Goal: Task Accomplishment & Management: Manage account settings

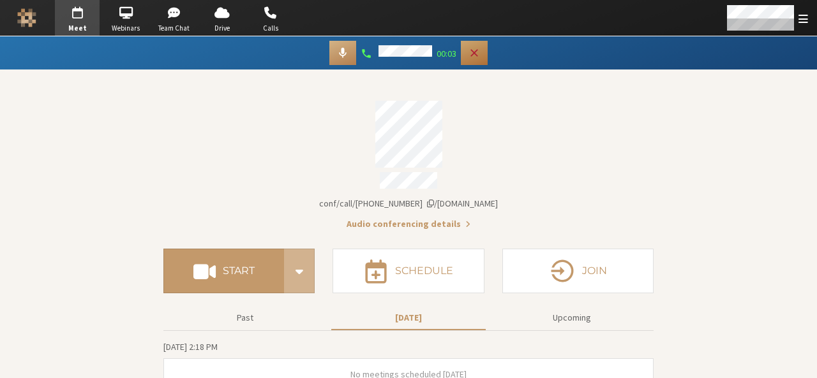
click at [475, 51] on icon "Hangup" at bounding box center [474, 53] width 8 height 8
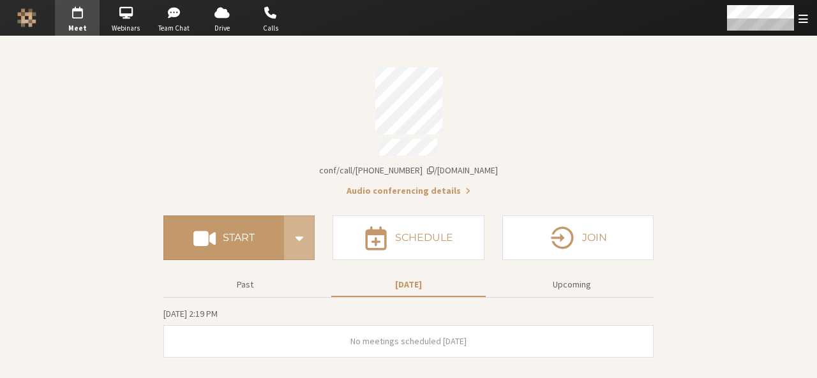
click at [562, 100] on div "Account details" at bounding box center [408, 101] width 490 height 67
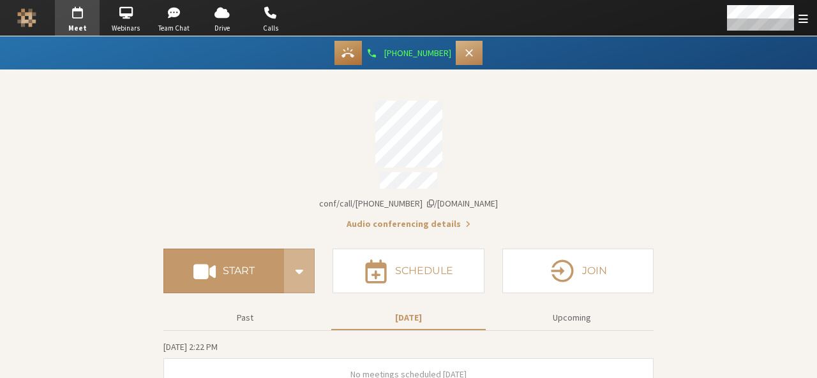
click at [352, 53] on icon "Answer" at bounding box center [347, 53] width 13 height 10
click at [470, 54] on icon "Hangup" at bounding box center [474, 53] width 13 height 13
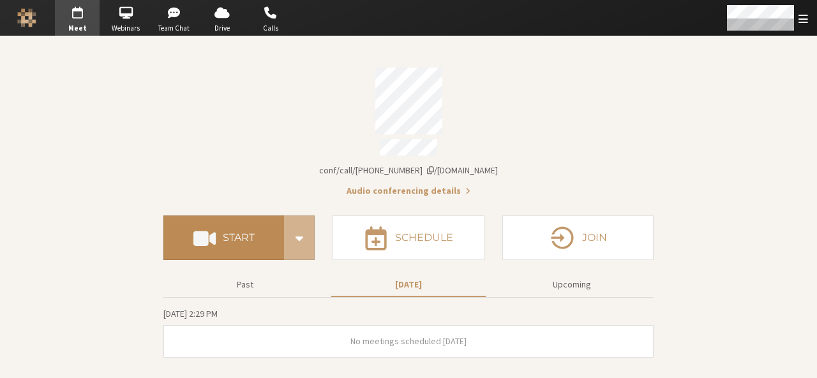
click at [233, 233] on h4 "Start" at bounding box center [239, 238] width 32 height 10
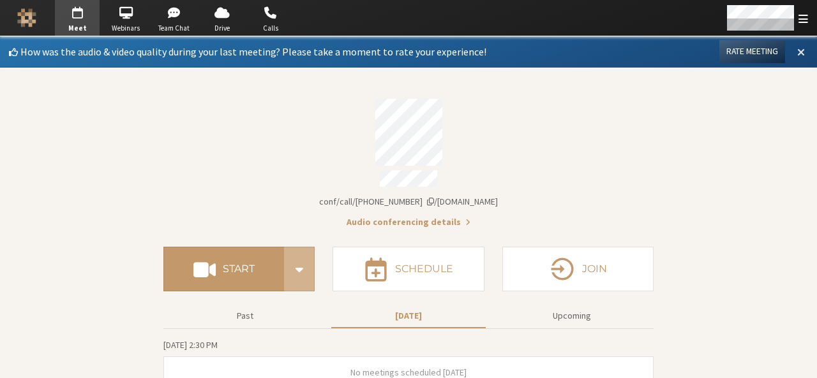
click at [797, 46] on span at bounding box center [801, 51] width 8 height 11
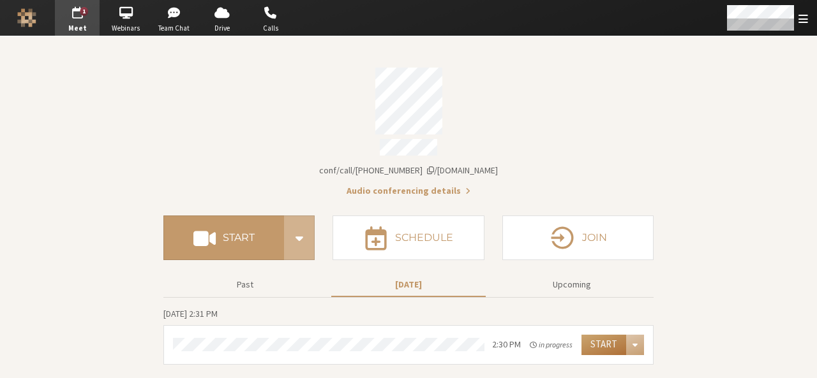
click at [606, 340] on button "Start" at bounding box center [603, 345] width 45 height 20
click at [795, 17] on div "Open menu" at bounding box center [766, 18] width 101 height 36
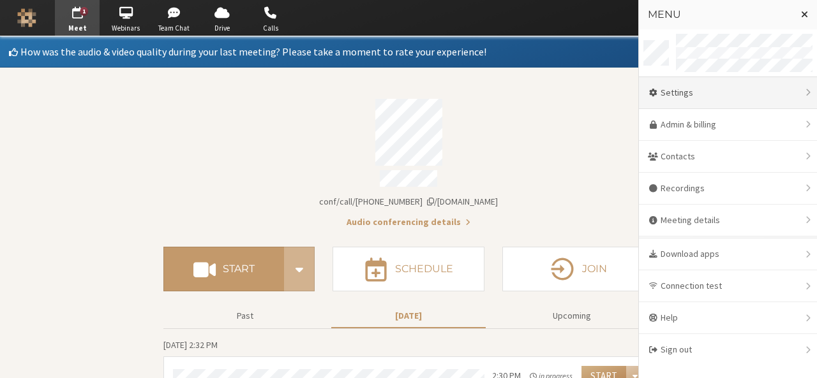
click at [733, 89] on div "Settings" at bounding box center [728, 93] width 178 height 32
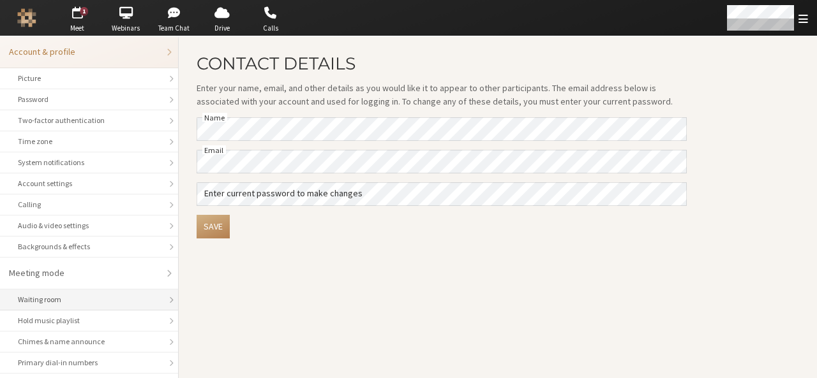
click at [89, 302] on div "Waiting room" at bounding box center [89, 299] width 142 height 11
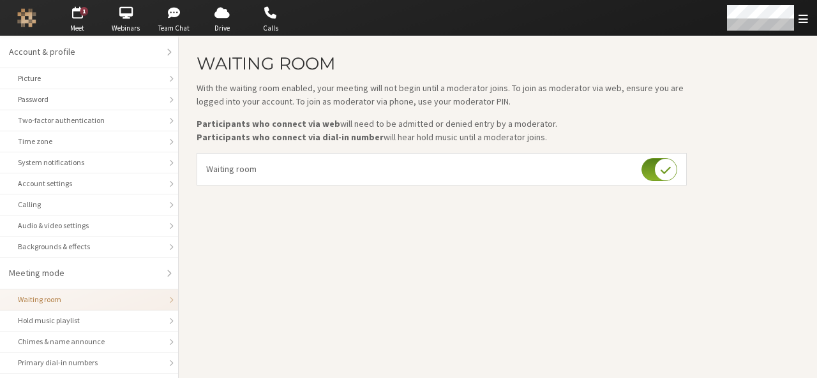
click at [643, 165] on input "checkbox" at bounding box center [659, 169] width 36 height 23
checkbox input "false"
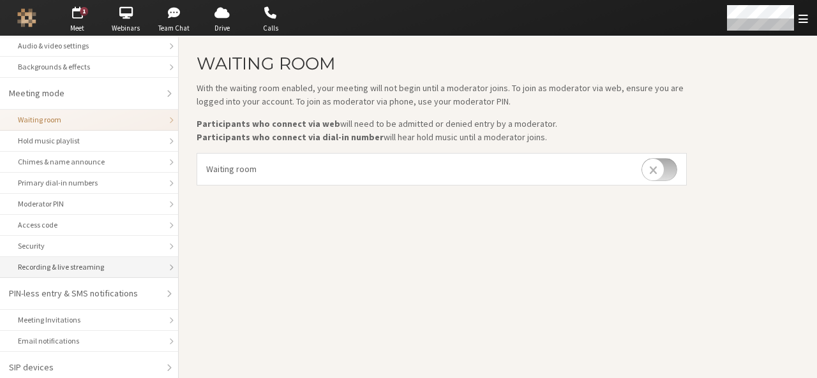
click at [60, 265] on div "Recording & live streaming" at bounding box center [89, 267] width 142 height 11
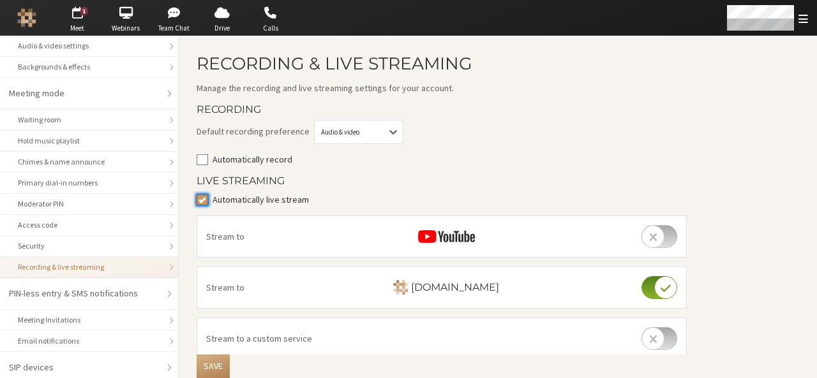
click at [207, 202] on input "Automatically live stream" at bounding box center [202, 199] width 11 height 13
checkbox input "false"
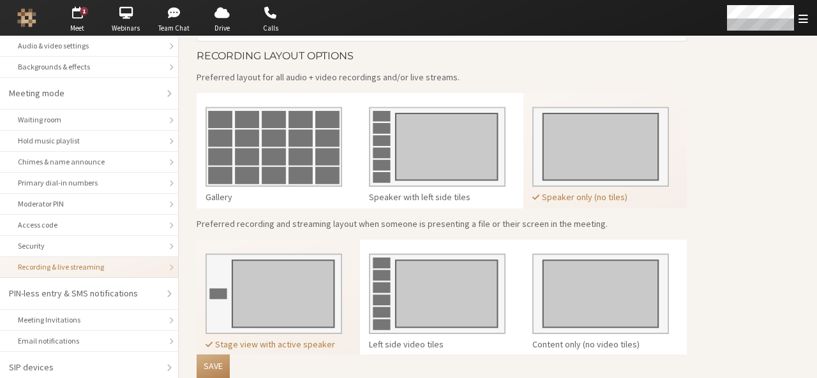
scroll to position [344, 0]
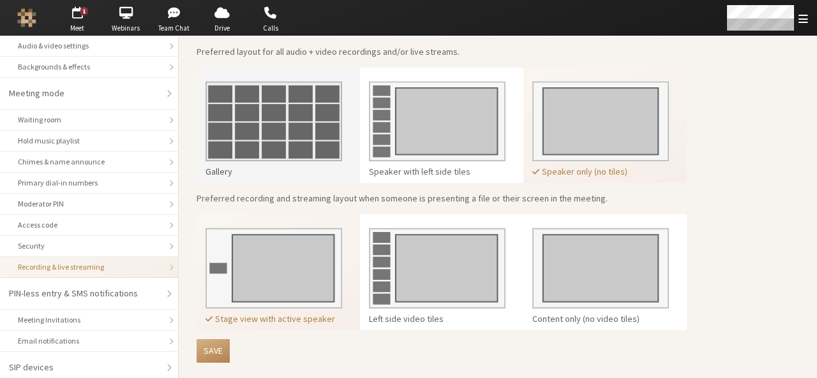
click at [299, 147] on img at bounding box center [273, 117] width 137 height 90
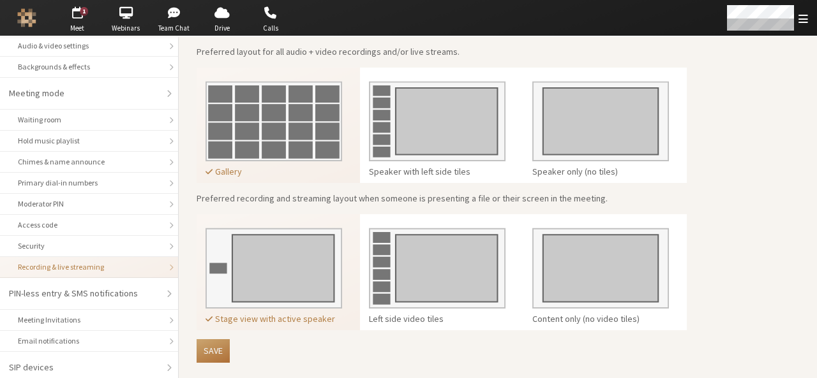
click at [218, 348] on button "Save" at bounding box center [213, 351] width 33 height 24
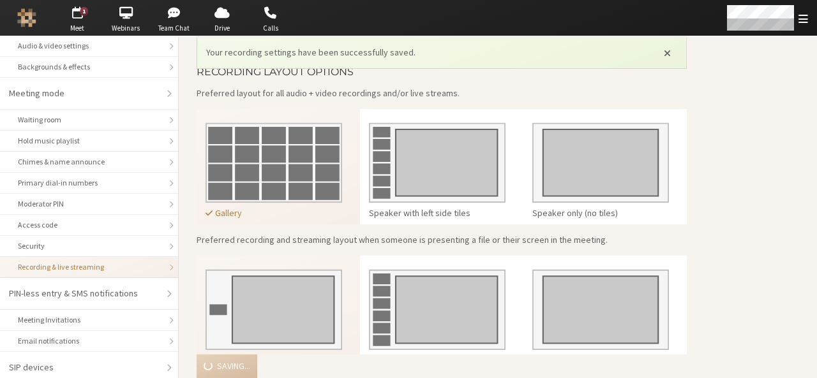
scroll to position [385, 0]
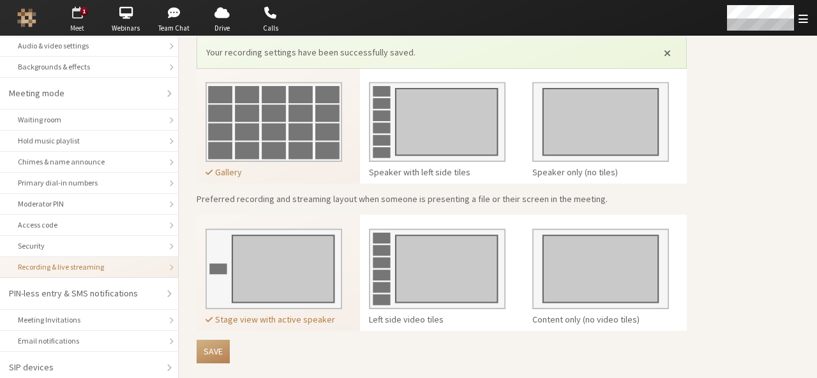
click at [82, 11] on div "1" at bounding box center [84, 11] width 8 height 9
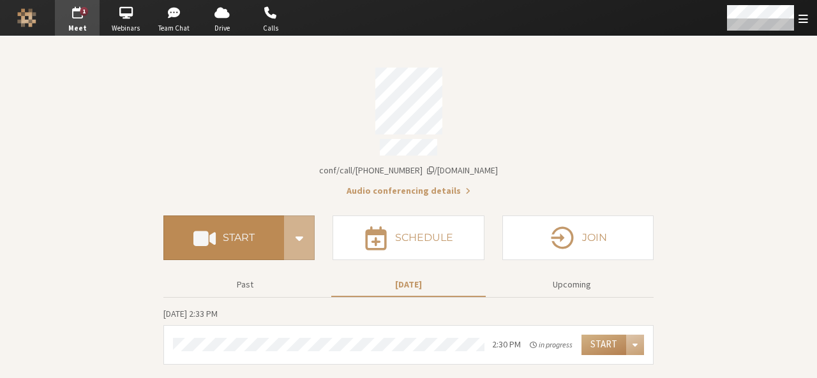
click at [242, 233] on h4 "Start" at bounding box center [239, 238] width 32 height 10
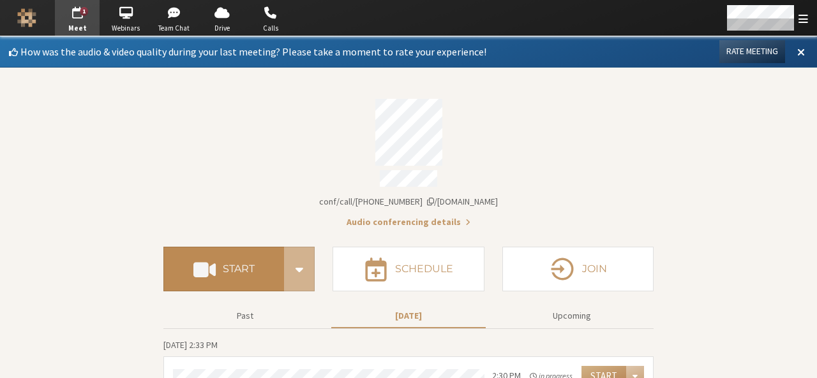
scroll to position [20, 0]
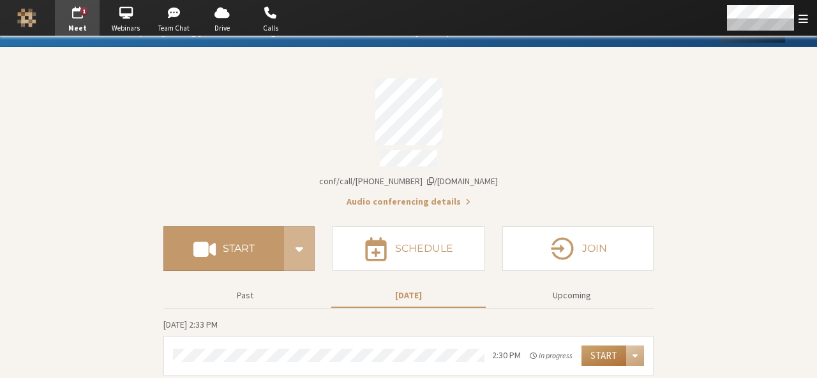
click at [593, 348] on button "Start" at bounding box center [603, 356] width 45 height 20
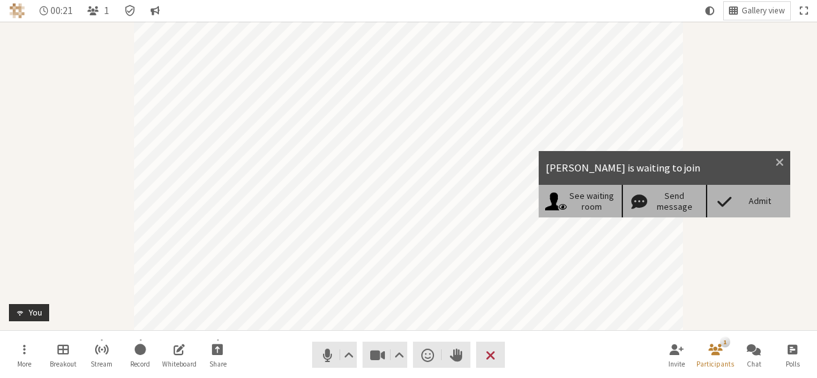
click at [753, 203] on div "Admit" at bounding box center [759, 201] width 49 height 11
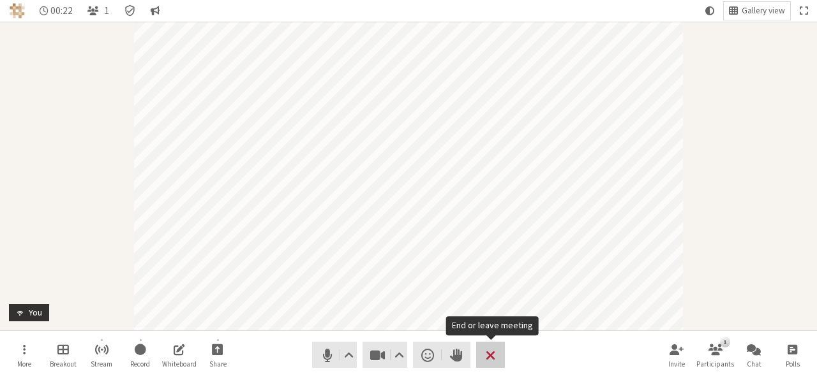
click at [490, 350] on span "End or leave meeting" at bounding box center [491, 356] width 10 height 18
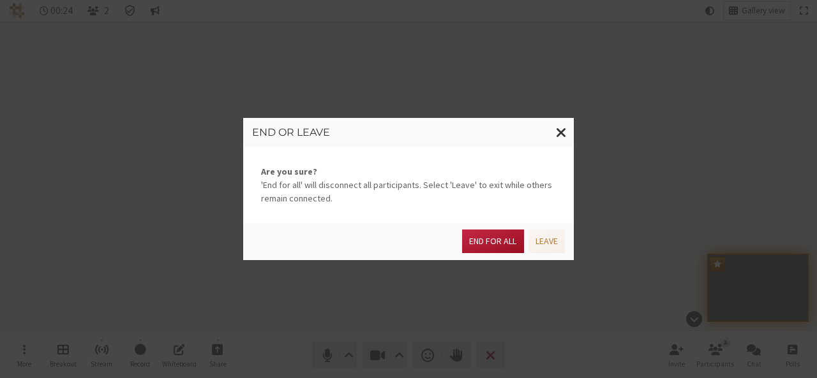
click at [496, 236] on button "End for all" at bounding box center [492, 242] width 61 height 24
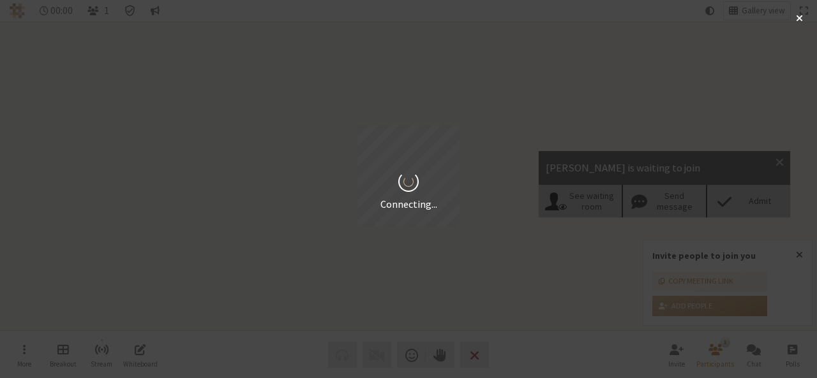
click at [738, 191] on div "Connecting..." at bounding box center [408, 189] width 817 height 378
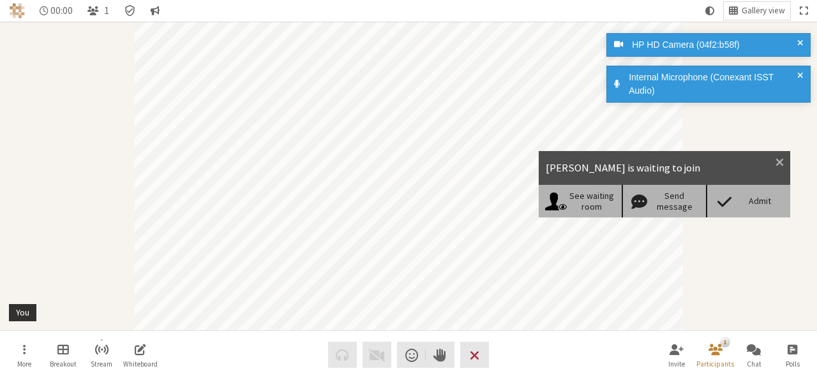
click at [738, 191] on div "Admit" at bounding box center [748, 201] width 84 height 32
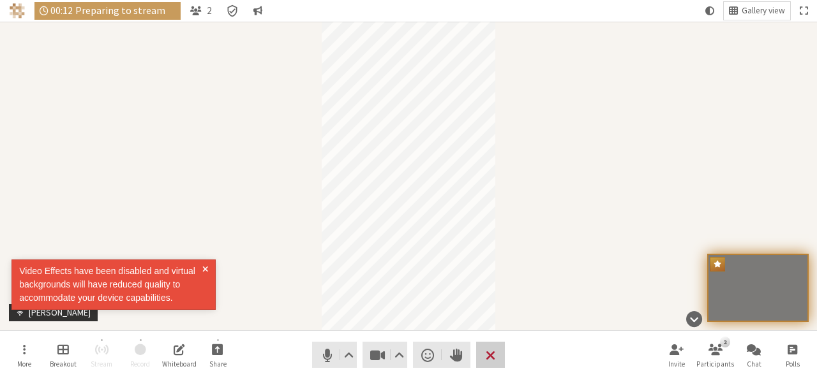
click at [492, 361] on span "End or leave meeting" at bounding box center [491, 356] width 10 height 18
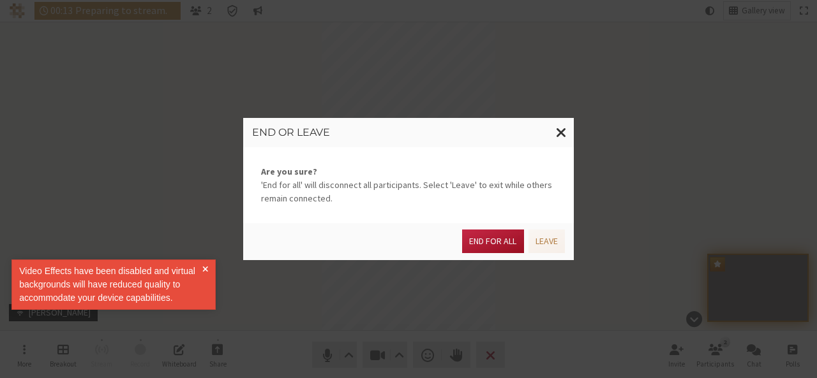
click at [487, 243] on button "End for all" at bounding box center [492, 242] width 61 height 24
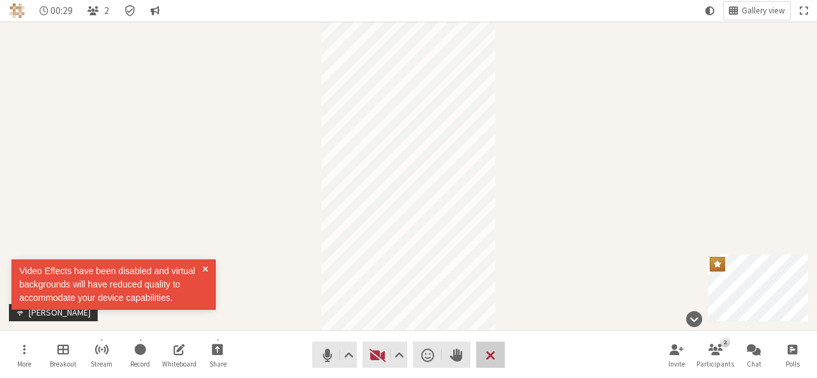
click at [495, 347] on span "End or leave meeting" at bounding box center [491, 356] width 10 height 18
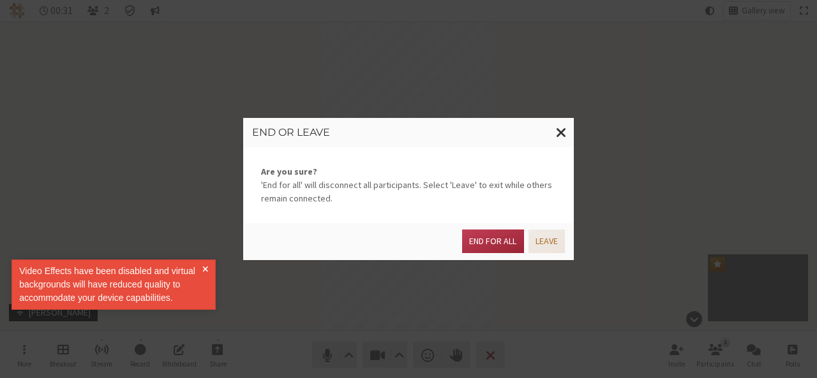
click at [563, 239] on button "Leave" at bounding box center [546, 242] width 36 height 24
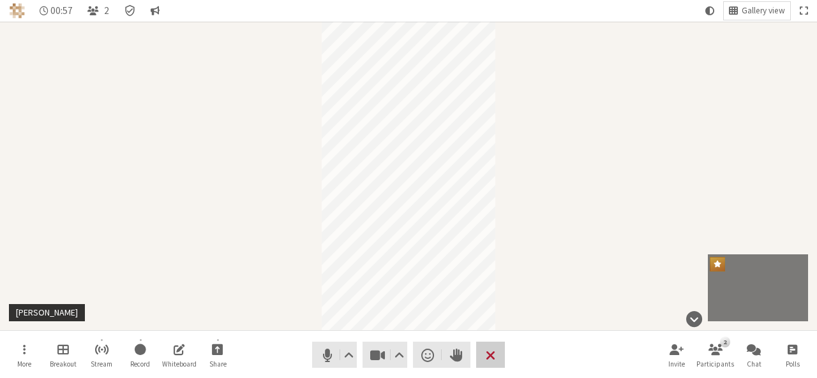
click at [489, 357] on span "End or leave meeting" at bounding box center [491, 356] width 10 height 18
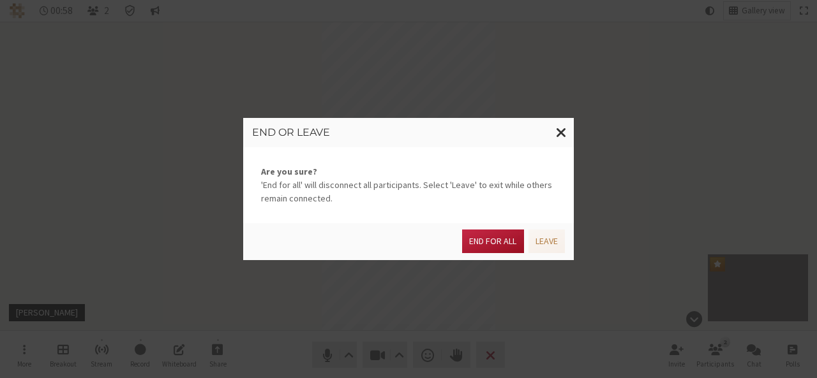
click at [482, 245] on button "End for all" at bounding box center [492, 242] width 61 height 24
